Goal: Communication & Community: Answer question/provide support

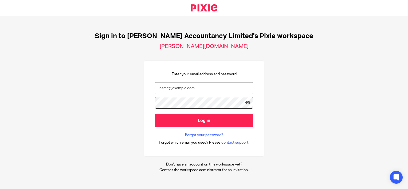
click at [184, 77] on div "Enter your email address and password Log in Forgot your password? Forgot which…" at bounding box center [204, 109] width 98 height 74
click at [181, 86] on input "email" at bounding box center [204, 88] width 98 height 12
type input "hannah@chatfieldaccountancy.co.uk"
click at [155, 114] on input "Log in" at bounding box center [204, 120] width 98 height 13
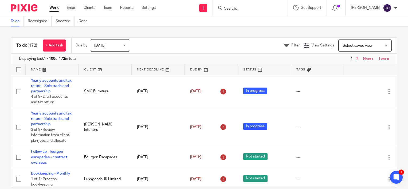
click at [228, 8] on input "Search" at bounding box center [247, 8] width 48 height 5
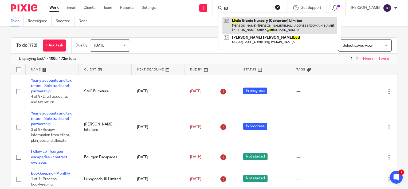
type input "litt"
click at [283, 27] on link at bounding box center [279, 25] width 114 height 17
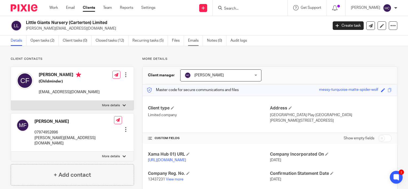
click at [197, 43] on link "Emails" at bounding box center [195, 40] width 15 height 10
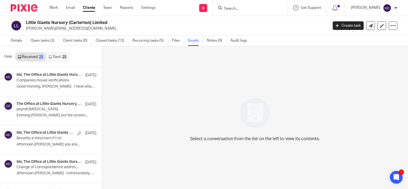
scroll to position [116, 0]
click at [340, 25] on link "Create task" at bounding box center [347, 25] width 31 height 9
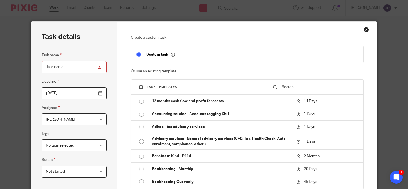
type input "n"
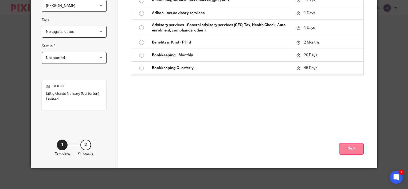
type input "info request"
click at [352, 148] on button "Next" at bounding box center [351, 148] width 25 height 11
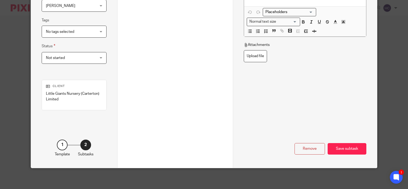
click at [233, 49] on div "Name Subtask 1 Type Instructions Instructions Instructions Send automated email…" at bounding box center [305, 38] width 144 height 260
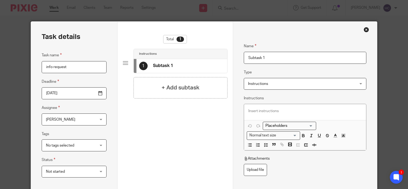
click at [252, 60] on input "Subtask 1" at bounding box center [305, 58] width 122 height 12
type input "requst info year end"
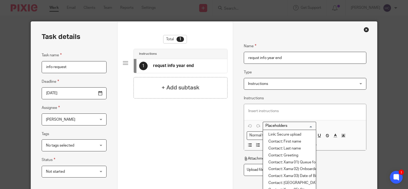
click at [251, 88] on span "Instructions" at bounding box center [295, 83] width 94 height 11
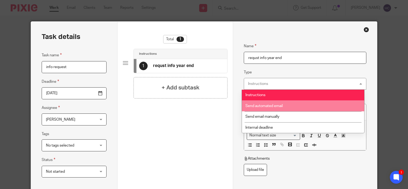
click at [253, 100] on li "Send automated email" at bounding box center [303, 105] width 122 height 11
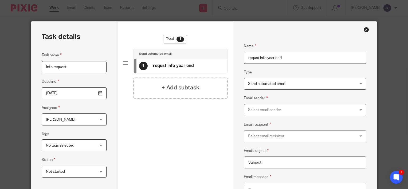
click at [251, 110] on div "Select email sender" at bounding box center [295, 109] width 94 height 11
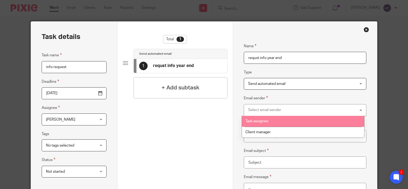
click at [251, 121] on span "Task assignee" at bounding box center [256, 121] width 23 height 4
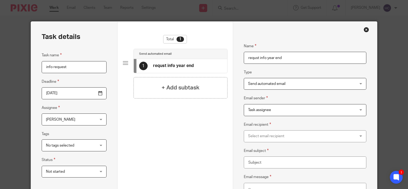
click at [250, 131] on div "Select email recipient" at bounding box center [295, 135] width 94 height 11
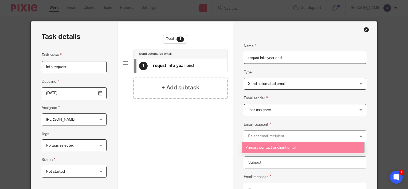
click at [251, 145] on li "Primary contact or client email" at bounding box center [303, 147] width 122 height 11
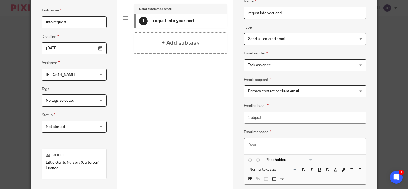
scroll to position [46, 0]
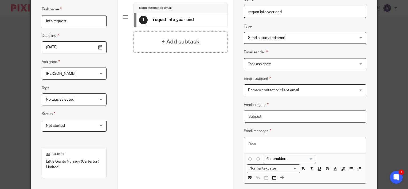
click at [252, 118] on input "Email subject" at bounding box center [305, 116] width 122 height 12
type input "2025 accounts"
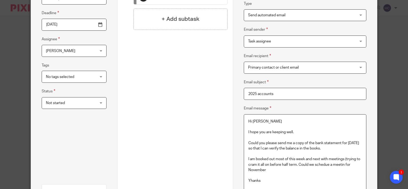
scroll to position [74, 0]
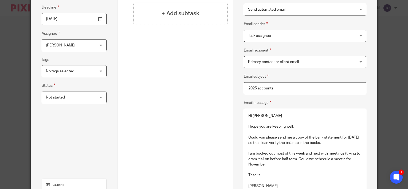
click at [337, 158] on p "I am booked out most of this week and next with meetings (trying to cram it all…" at bounding box center [304, 159] width 113 height 16
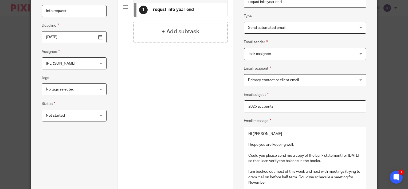
scroll to position [172, 0]
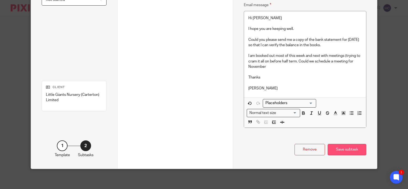
click at [353, 150] on div "Save subtask" at bounding box center [346, 149] width 39 height 11
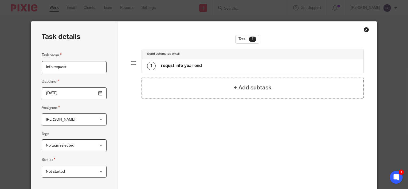
scroll to position [114, 0]
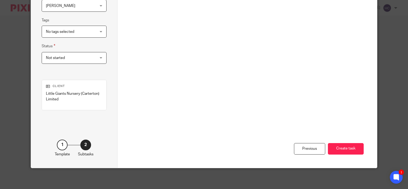
click at [349, 156] on div "Previous Create task" at bounding box center [247, 118] width 233 height 97
click at [347, 147] on button "Create task" at bounding box center [346, 148] width 36 height 11
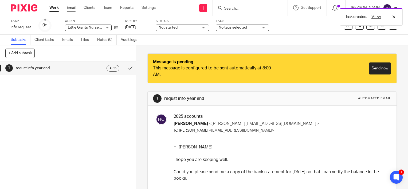
click at [70, 7] on link "Email" at bounding box center [71, 7] width 9 height 5
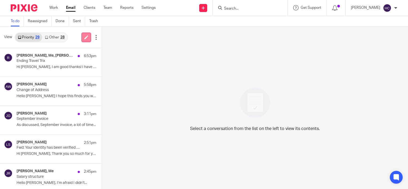
click at [86, 41] on link at bounding box center [86, 38] width 10 height 10
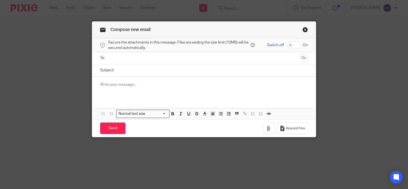
click at [109, 56] on ul at bounding box center [204, 58] width 191 height 9
click at [110, 57] on input "text" at bounding box center [204, 58] width 188 height 6
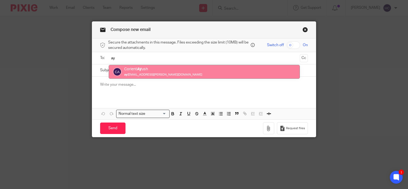
type input "ay"
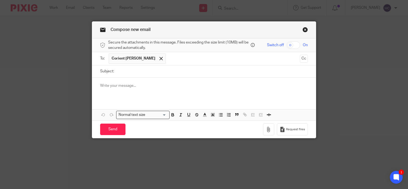
click at [168, 58] on input "text" at bounding box center [232, 58] width 129 height 10
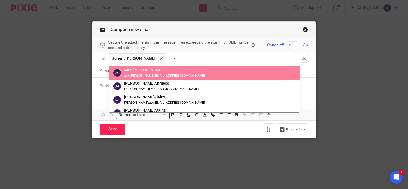
type input "anki"
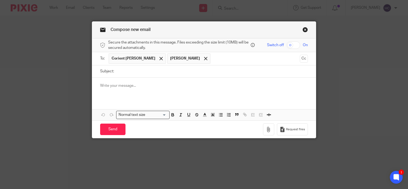
click at [148, 69] on input "Subject:" at bounding box center [212, 71] width 191 height 12
type input "Little Giants Nursery (Carterton) Limited"
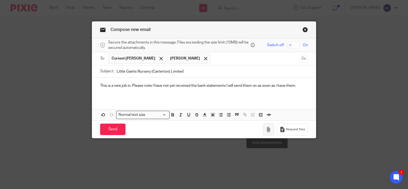
click at [265, 124] on button "button" at bounding box center [268, 129] width 11 height 12
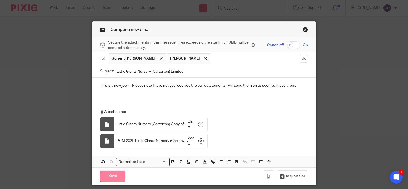
click at [110, 175] on input "Send" at bounding box center [112, 176] width 25 height 11
